Goal: Task Accomplishment & Management: Manage account settings

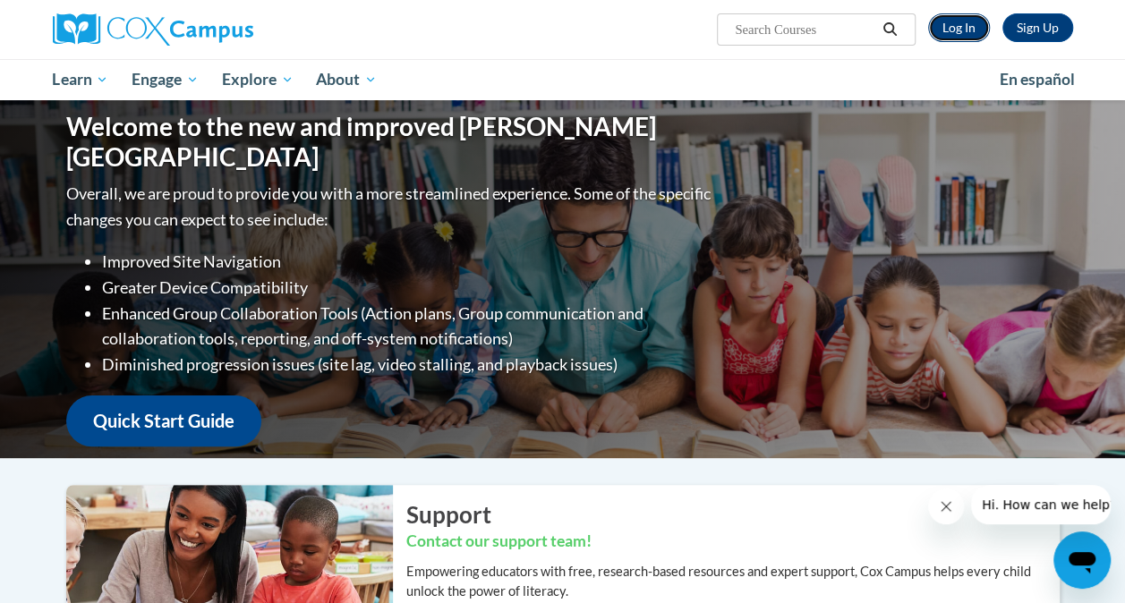
click at [964, 32] on link "Log In" at bounding box center [959, 27] width 62 height 29
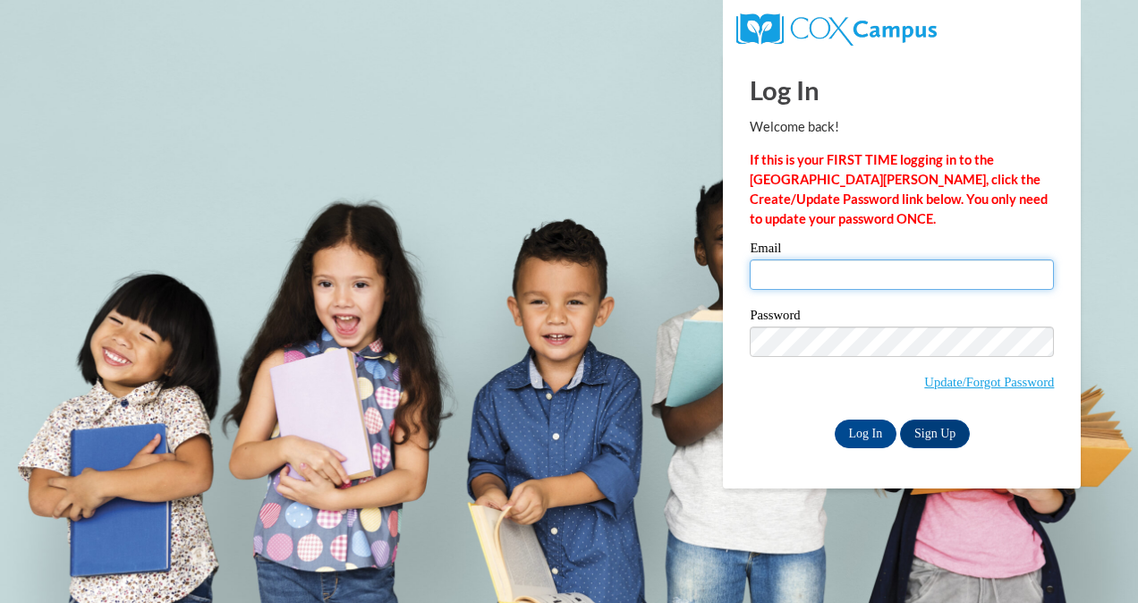
click at [823, 273] on input "Email" at bounding box center [902, 274] width 304 height 30
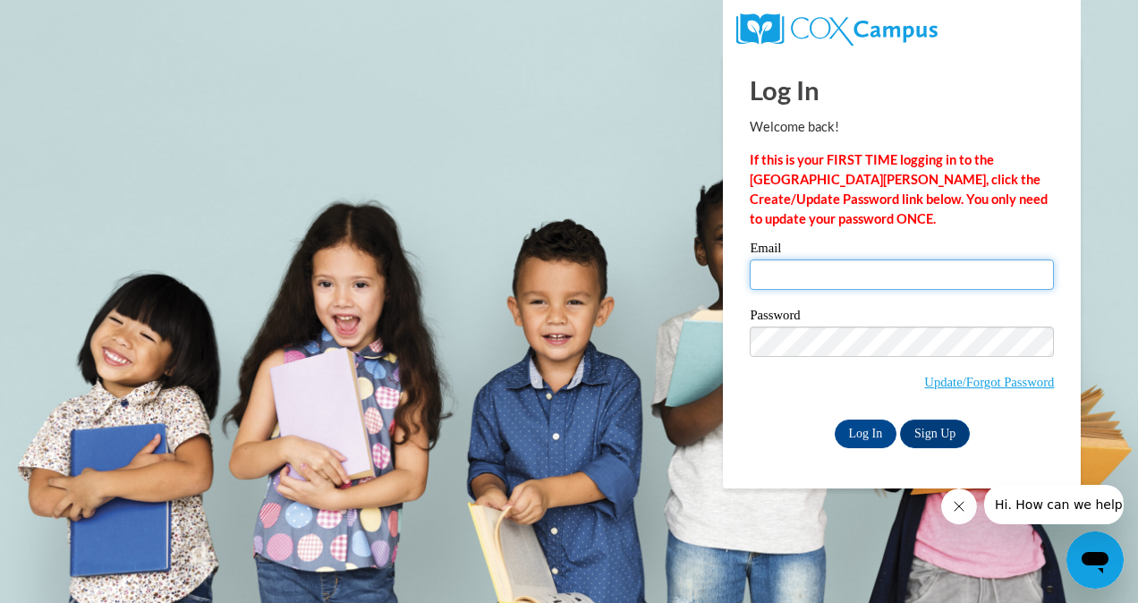
type input "[EMAIL_ADDRESS][PERSON_NAME][DOMAIN_NAME]"
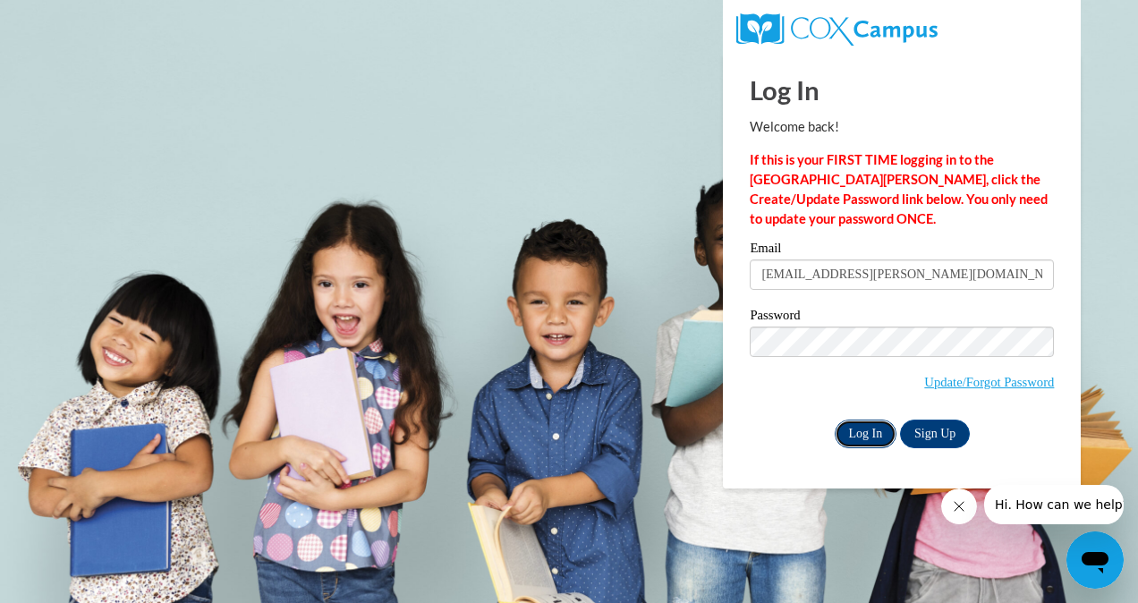
click at [862, 433] on input "Log In" at bounding box center [866, 434] width 63 height 29
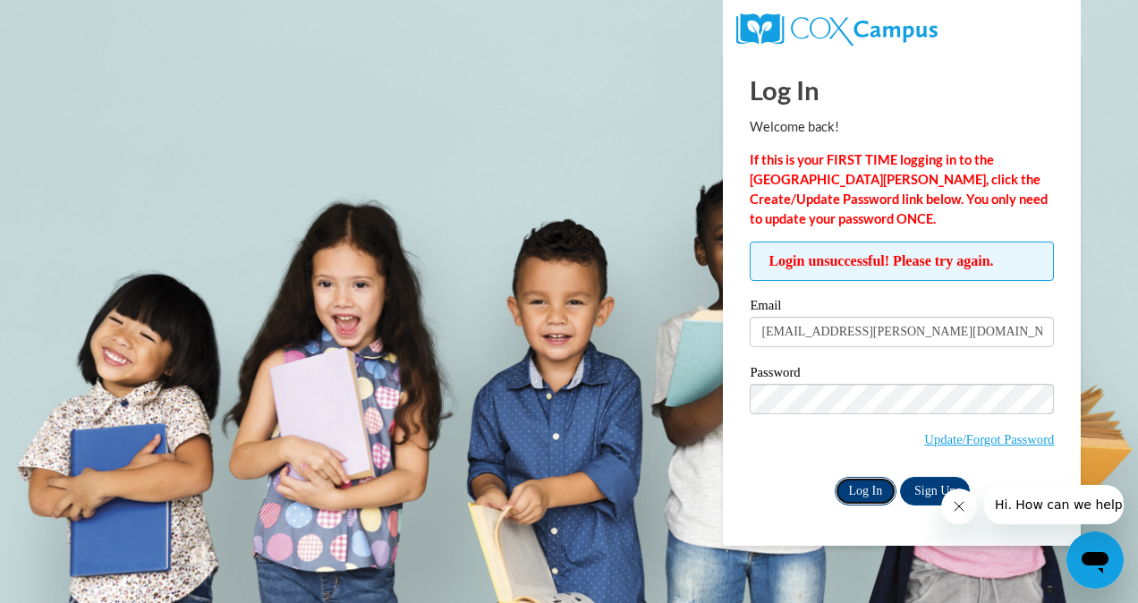
click at [855, 491] on input "Log In" at bounding box center [866, 491] width 63 height 29
click at [940, 441] on link "Update/Forgot Password" at bounding box center [989, 439] width 130 height 14
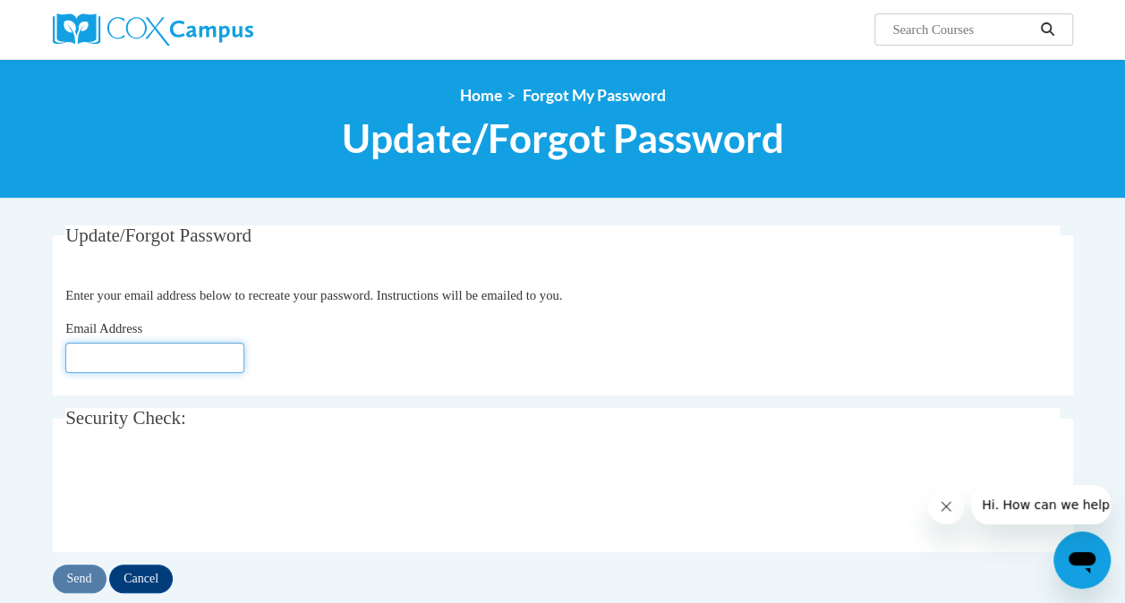
click at [195, 362] on input "Email Address" at bounding box center [154, 358] width 179 height 30
type input "[EMAIL_ADDRESS][DOMAIN_NAME]"
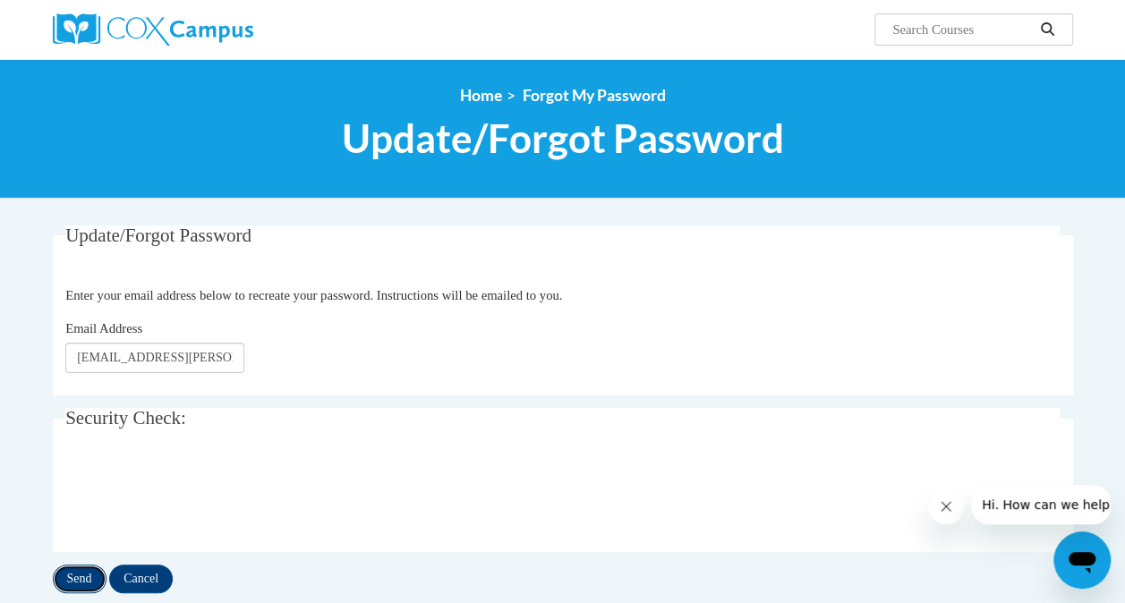
click at [74, 578] on input "Send" at bounding box center [80, 579] width 54 height 29
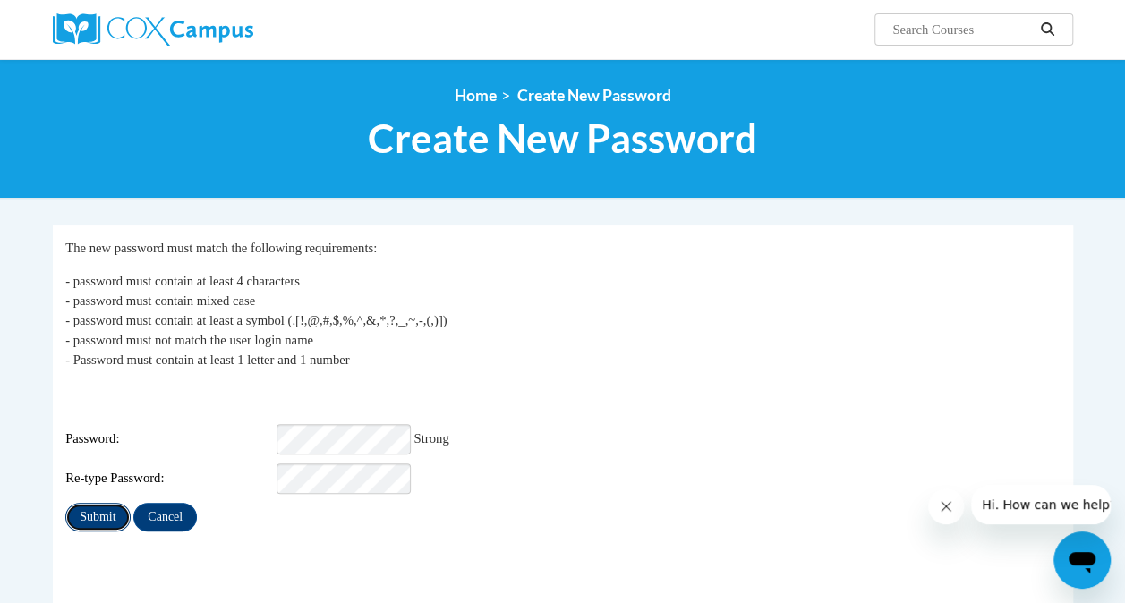
click at [105, 507] on input "Submit" at bounding box center [97, 517] width 64 height 29
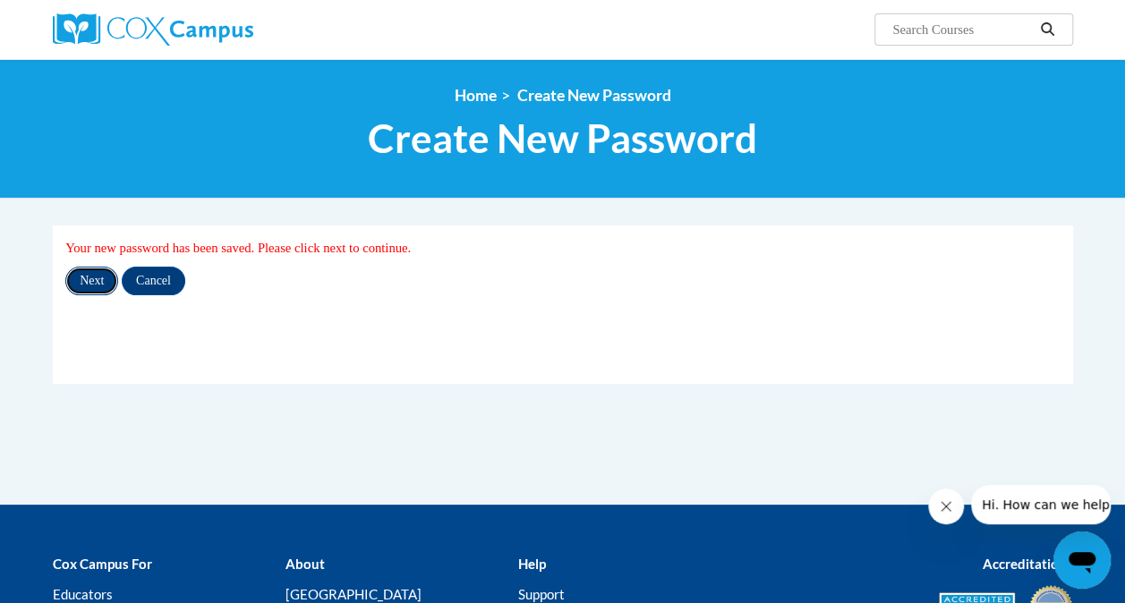
click at [87, 285] on input "Next" at bounding box center [91, 281] width 53 height 29
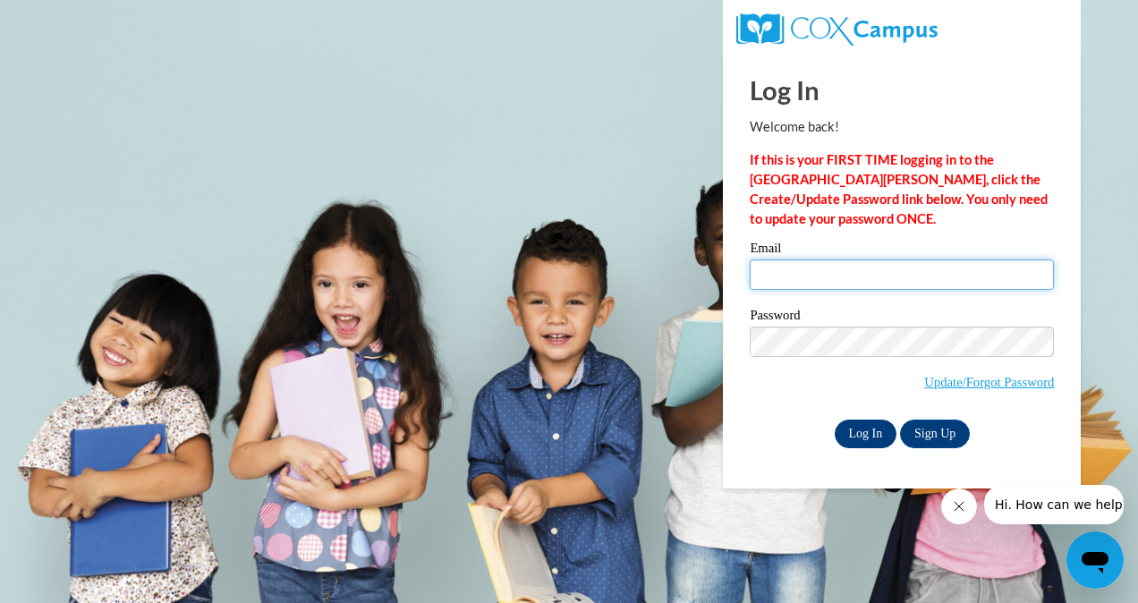
type input "[EMAIL_ADDRESS][PERSON_NAME][DOMAIN_NAME]"
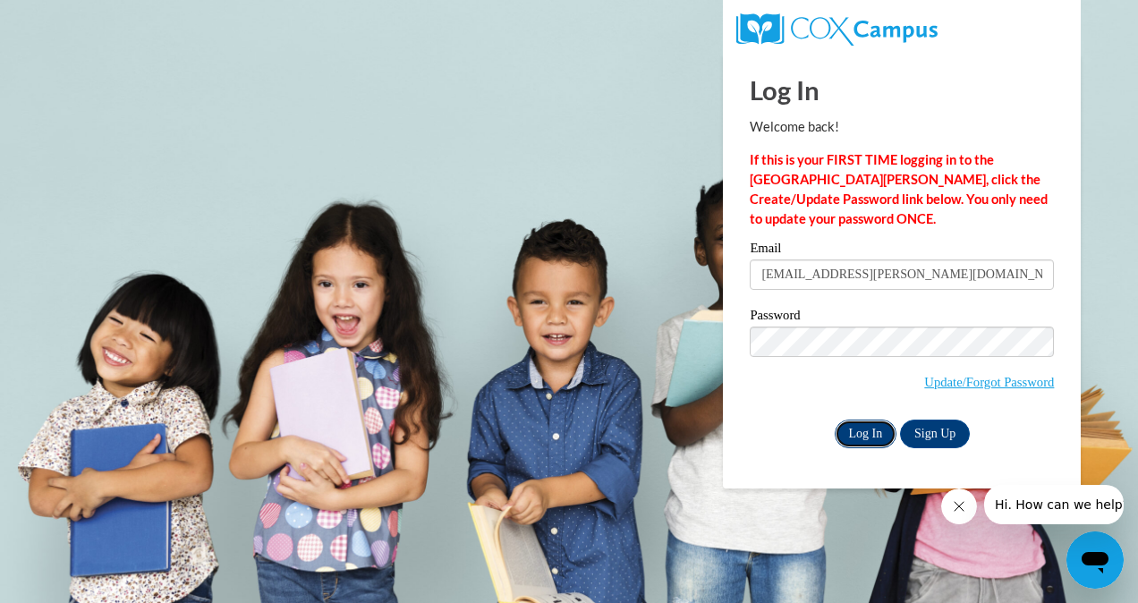
click at [859, 435] on input "Log In" at bounding box center [866, 434] width 63 height 29
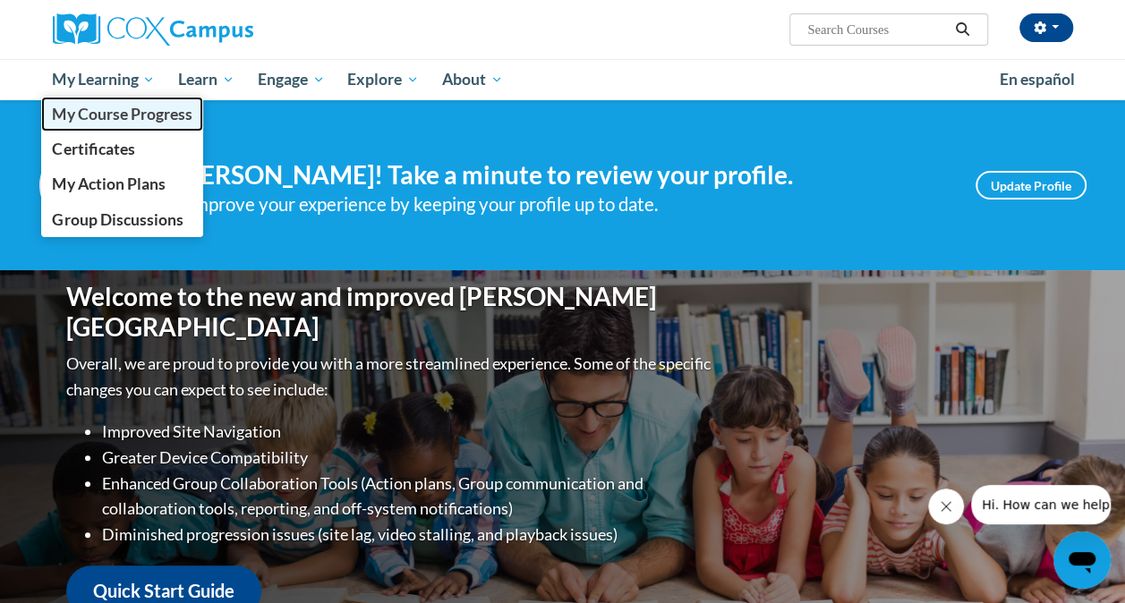
click at [111, 118] on span "My Course Progress" at bounding box center [122, 114] width 140 height 19
